Goal: Transaction & Acquisition: Purchase product/service

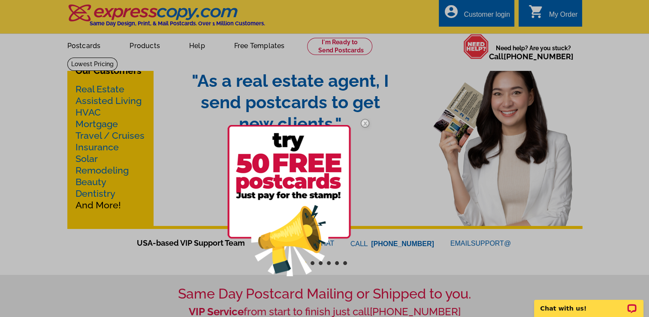
click at [364, 124] on img at bounding box center [365, 123] width 25 height 25
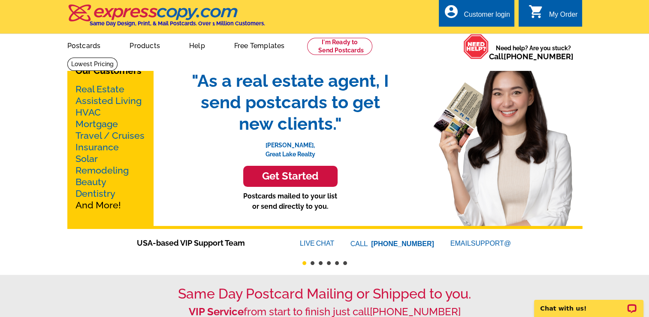
click at [113, 88] on link "Real Estate" at bounding box center [100, 89] width 49 height 11
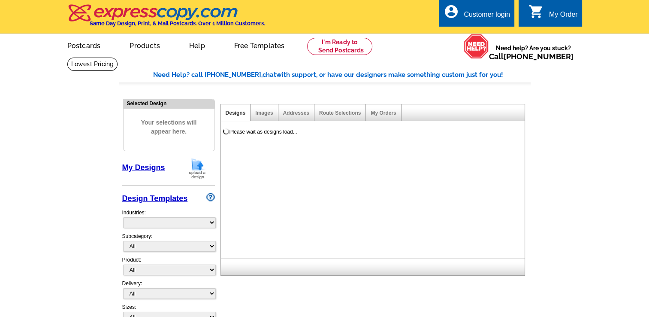
select select "785"
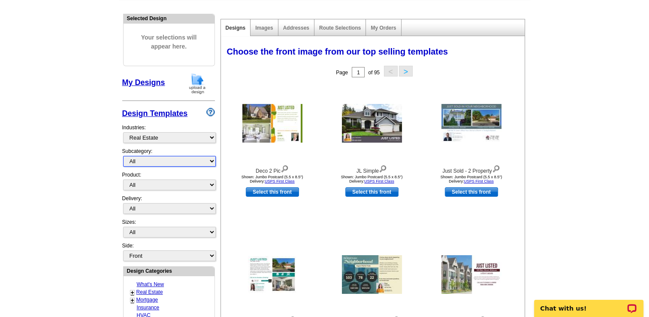
click at [160, 157] on select "All RE/MAX® Referrals [PERSON_NAME]® Berkshire Hathaway Home Services Century 2…" at bounding box center [169, 161] width 93 height 11
select select "789"
click at [123, 156] on select "All RE/MAX® Referrals [PERSON_NAME]® Berkshire Hathaway Home Services Century 2…" at bounding box center [169, 161] width 93 height 11
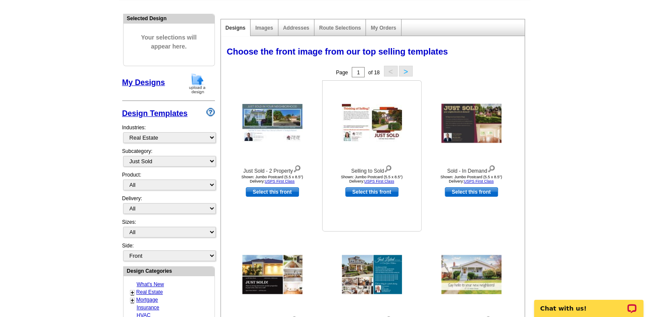
click at [378, 123] on img at bounding box center [372, 123] width 60 height 39
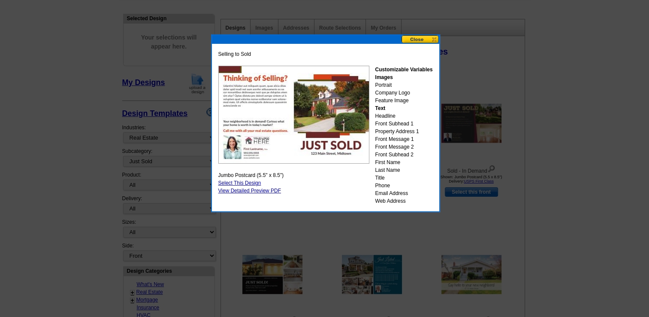
click at [250, 182] on link "Select This Design" at bounding box center [239, 183] width 43 height 6
select select "2"
select select "back"
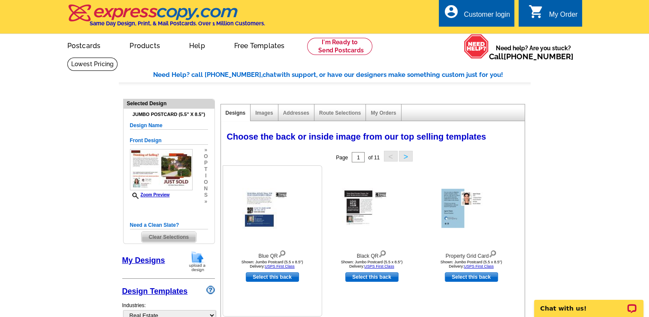
click at [273, 222] on img at bounding box center [273, 208] width 60 height 41
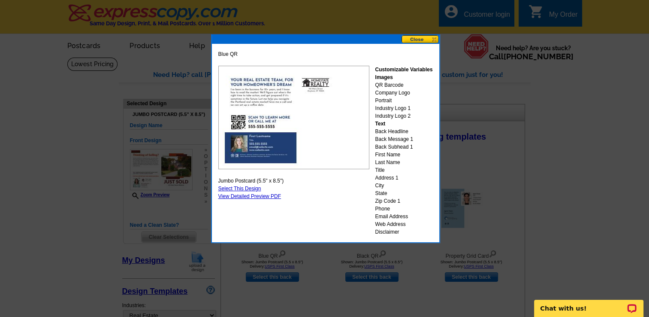
click at [420, 38] on button at bounding box center [421, 39] width 38 height 8
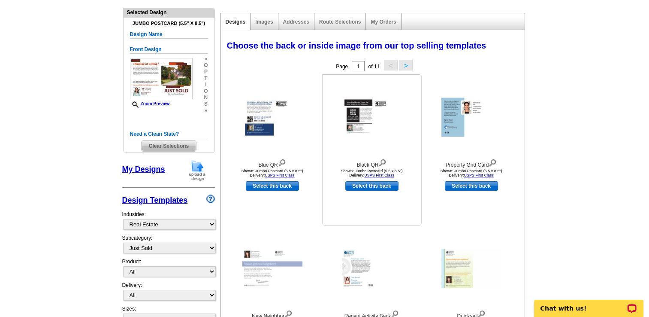
scroll to position [103, 0]
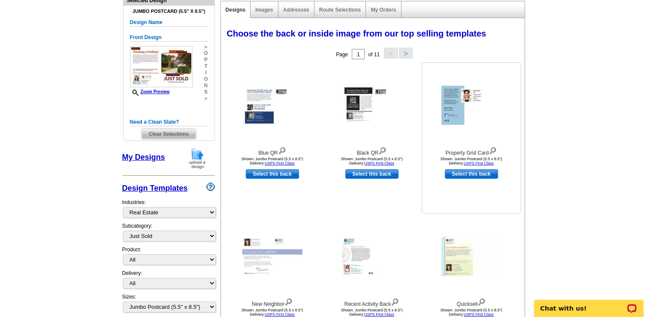
click at [462, 109] on img at bounding box center [472, 105] width 60 height 39
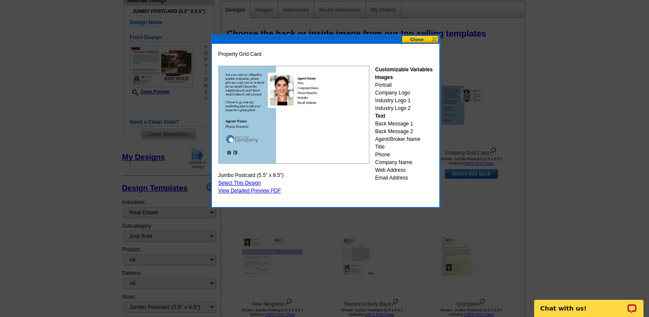
click at [416, 39] on button at bounding box center [421, 39] width 38 height 8
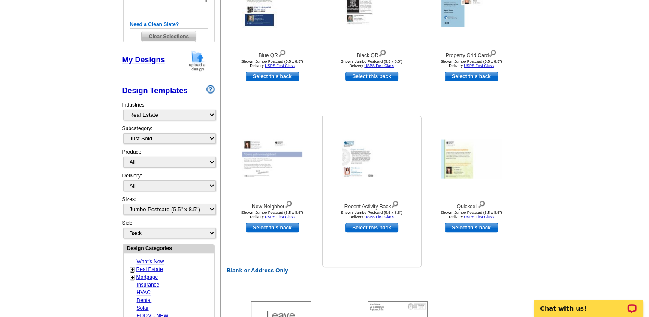
scroll to position [209, 0]
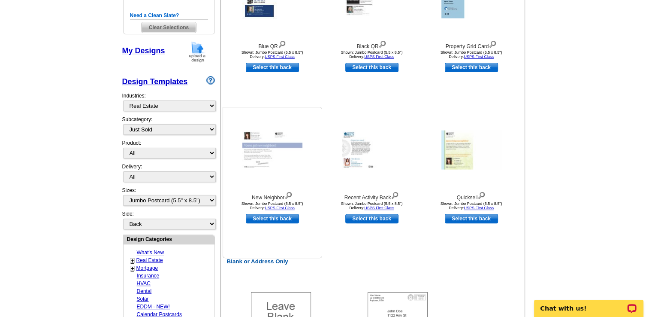
click at [264, 144] on img at bounding box center [273, 149] width 60 height 39
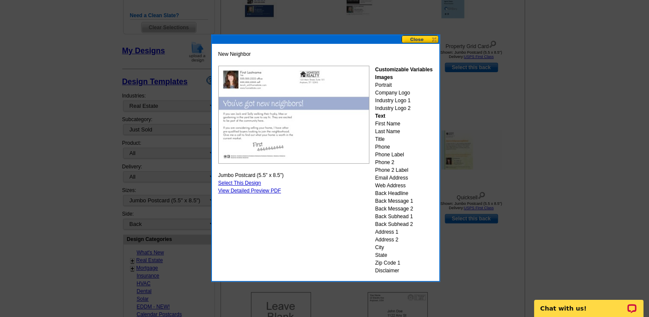
click at [418, 35] on button at bounding box center [421, 39] width 38 height 8
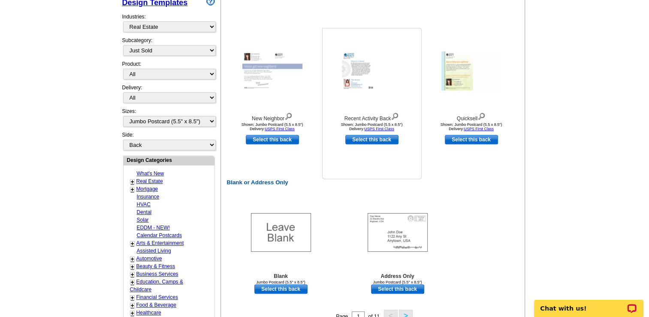
scroll to position [297, 0]
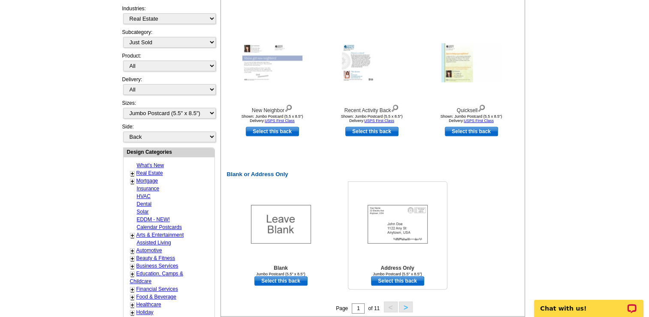
click at [398, 222] on img at bounding box center [398, 224] width 60 height 39
click at [357, 66] on img at bounding box center [372, 62] width 60 height 39
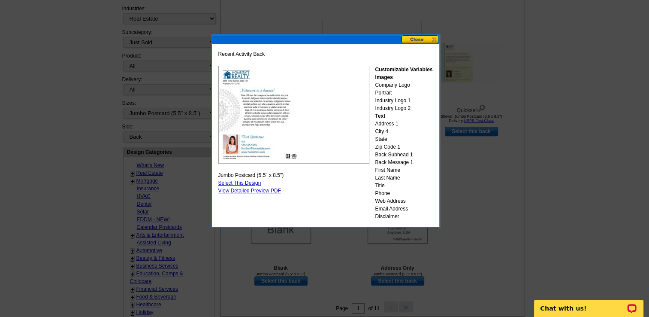
click at [357, 66] on img at bounding box center [293, 115] width 151 height 98
